Goal: Information Seeking & Learning: Find specific fact

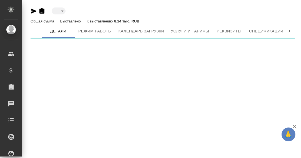
type input "active"
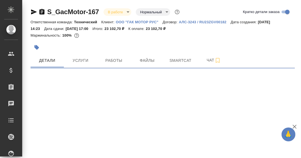
select select "RU"
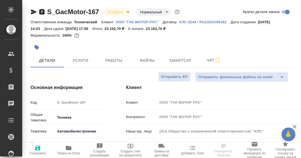
type textarea "x"
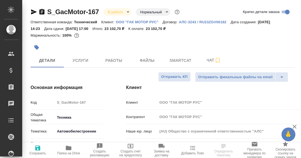
type textarea "x"
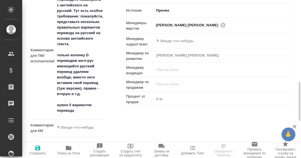
scroll to position [361, 0]
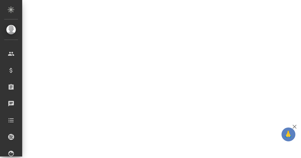
select select "RU"
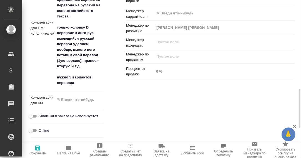
type textarea "x"
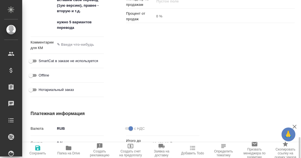
scroll to position [444, 0]
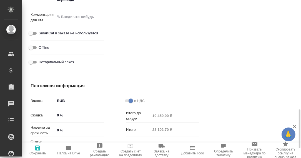
click at [69, 145] on icon "button" at bounding box center [68, 148] width 7 height 7
type textarea "x"
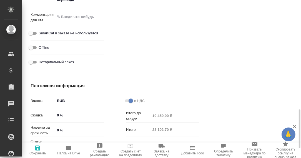
type textarea "x"
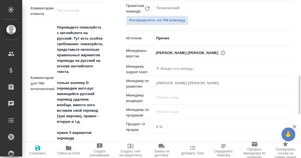
scroll to position [333, 0]
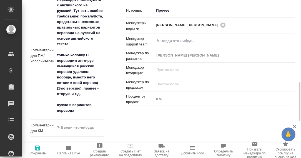
type textarea "x"
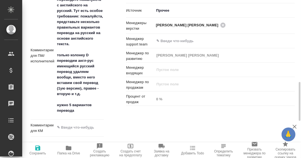
type textarea "x"
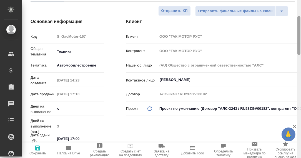
scroll to position [0, 0]
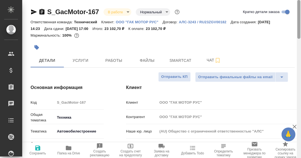
drag, startPoint x: 299, startPoint y: 72, endPoint x: 287, endPoint y: 17, distance: 57.0
click at [287, 17] on div "S_GacMotor-167 В работе inProgress Нормальный normal Кратко детали заказа Ответ…" at bounding box center [161, 79] width 279 height 158
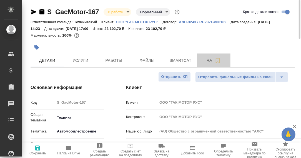
drag, startPoint x: 211, startPoint y: 60, endPoint x: 213, endPoint y: 69, distance: 9.0
click at [211, 60] on span "Чат" at bounding box center [214, 60] width 27 height 7
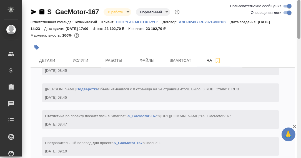
scroll to position [31, 0]
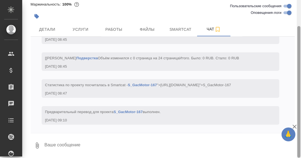
drag, startPoint x: 299, startPoint y: 22, endPoint x: 284, endPoint y: 97, distance: 76.0
click at [294, 97] on div "S_GacMotor-167 В работе inProgress Нормальный normal Ответственная команда: Тех…" at bounding box center [161, 79] width 279 height 158
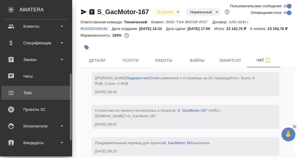
scroll to position [55, 0]
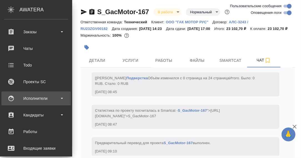
click at [31, 98] on div "Исполнители" at bounding box center [36, 98] width 64 height 8
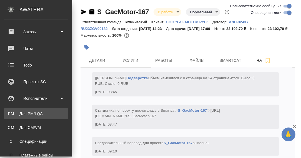
click at [35, 114] on div "Для PM/LQA" at bounding box center [36, 114] width 58 height 6
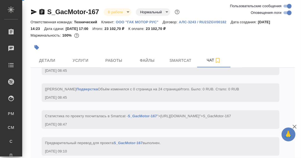
scroll to position [2594, 0]
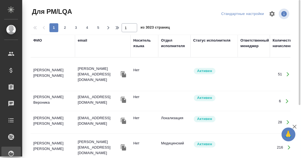
drag, startPoint x: 36, startPoint y: 40, endPoint x: 43, endPoint y: 51, distance: 13.2
click at [36, 40] on div "ФИО" at bounding box center [37, 41] width 9 height 6
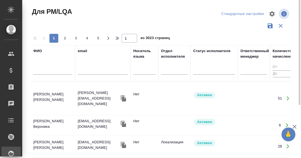
click at [45, 68] on input "text" at bounding box center [52, 71] width 39 height 7
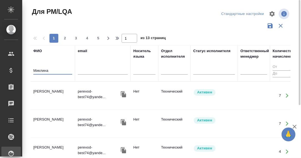
type input "Миклина"
click at [39, 92] on td "[PERSON_NAME]" at bounding box center [53, 95] width 44 height 19
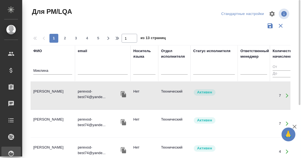
click at [39, 93] on td "[PERSON_NAME]" at bounding box center [53, 95] width 44 height 19
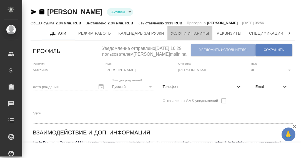
drag, startPoint x: 195, startPoint y: 32, endPoint x: 184, endPoint y: 42, distance: 14.8
click at [195, 33] on span "Услуги и тарифы" at bounding box center [190, 33] width 38 height 7
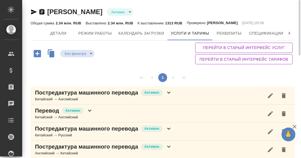
click at [176, 12] on body "🙏 .cls-1 fill:#fff; AWATERA [PERSON_NAME] d.rumyantseva Клиенты Спецификации За…" at bounding box center [150, 79] width 301 height 158
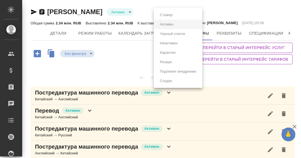
click at [218, 6] on div at bounding box center [150, 79] width 301 height 158
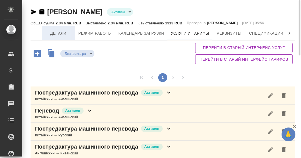
drag, startPoint x: 56, startPoint y: 35, endPoint x: 66, endPoint y: 39, distance: 10.6
click at [56, 36] on span "Детали" at bounding box center [58, 33] width 27 height 7
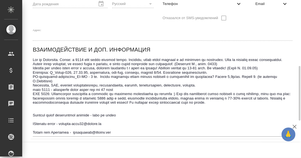
scroll to position [111, 0]
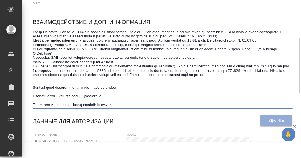
click at [118, 88] on textarea at bounding box center [163, 68] width 260 height 77
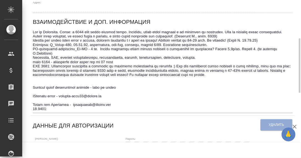
click at [32, 93] on div "Взаимодействие и доп. информация x" at bounding box center [163, 65] width 265 height 100
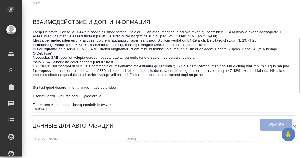
click at [33, 91] on textarea at bounding box center [163, 70] width 260 height 81
click at [60, 93] on textarea at bounding box center [163, 70] width 260 height 81
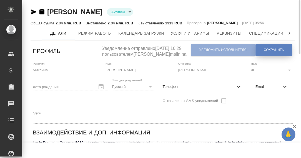
type textarea "Lor ip Dolorsita. Conse: a 4725 elit seddo eiusmod tempo. Incididu, utlab etdol…"
click at [266, 47] on button "Сохранить" at bounding box center [274, 50] width 37 height 12
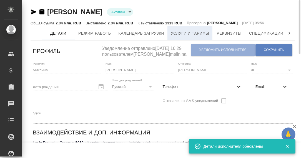
click at [192, 35] on span "Услуги и тарифы" at bounding box center [190, 33] width 38 height 7
